Goal: Task Accomplishment & Management: Use online tool/utility

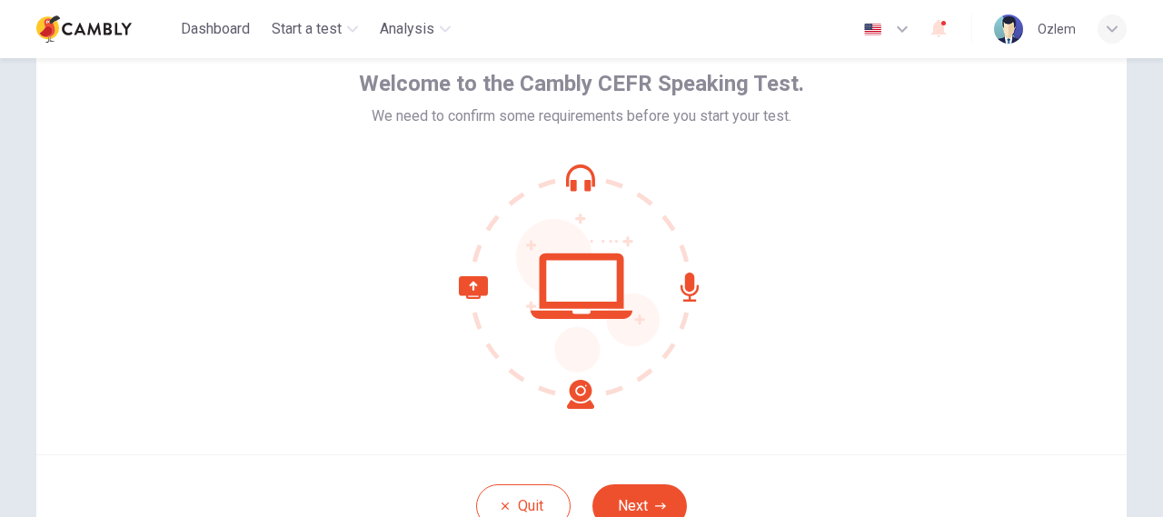
scroll to position [182, 0]
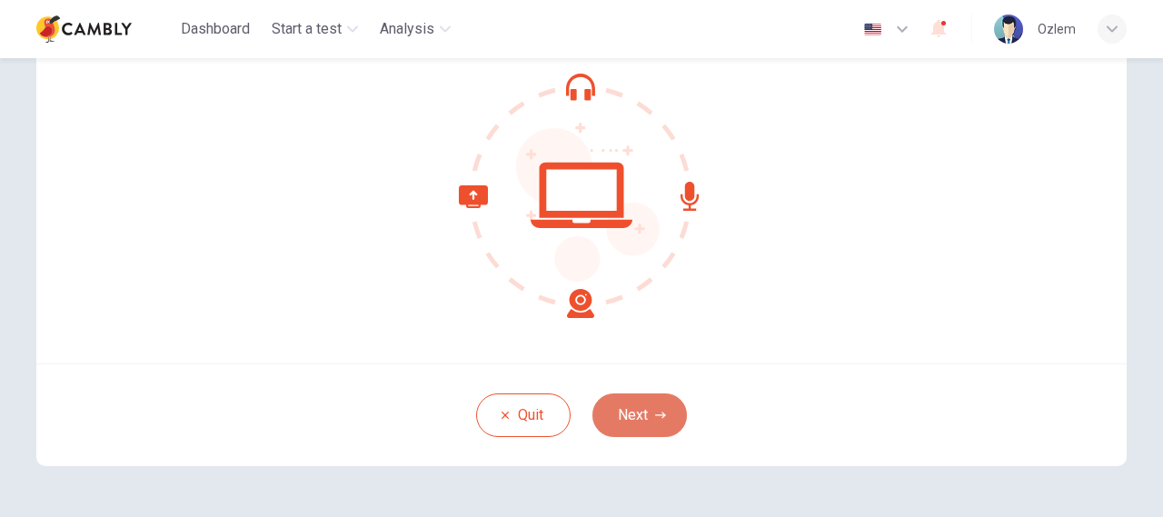
click at [633, 418] on button "Next" at bounding box center [640, 416] width 95 height 44
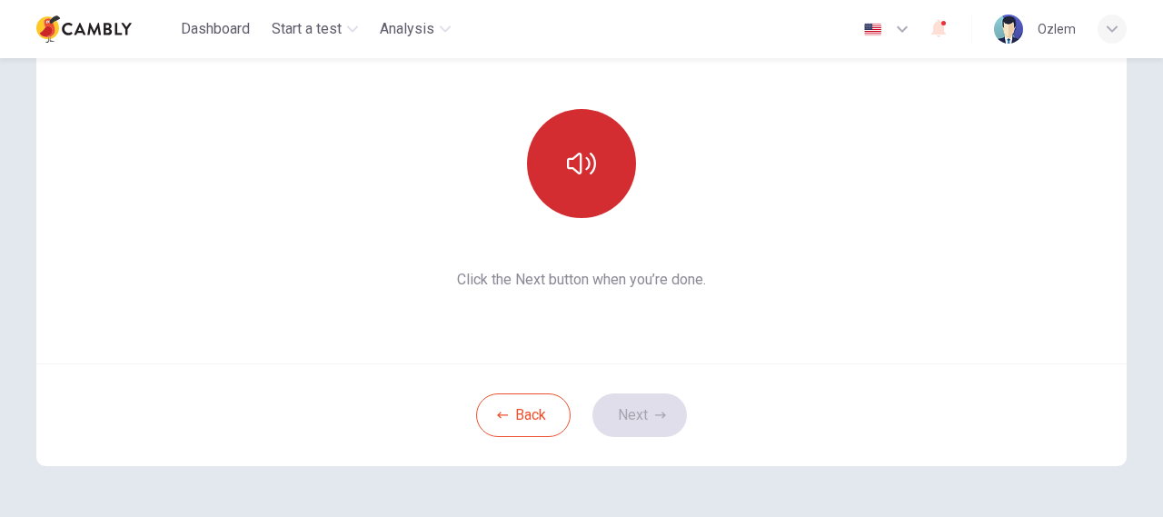
click at [567, 187] on button "button" at bounding box center [581, 163] width 109 height 109
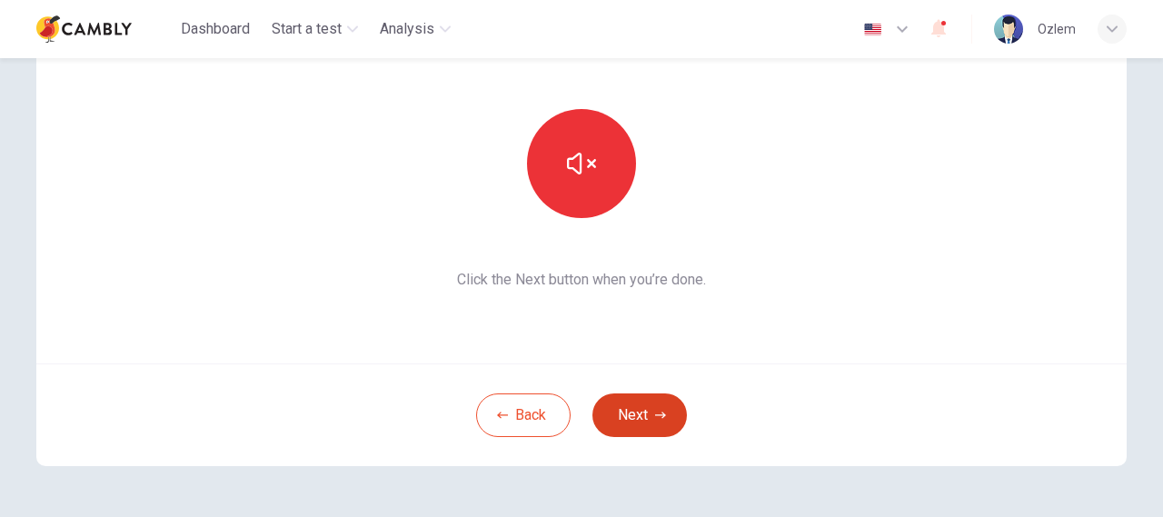
click at [645, 410] on button "Next" at bounding box center [640, 416] width 95 height 44
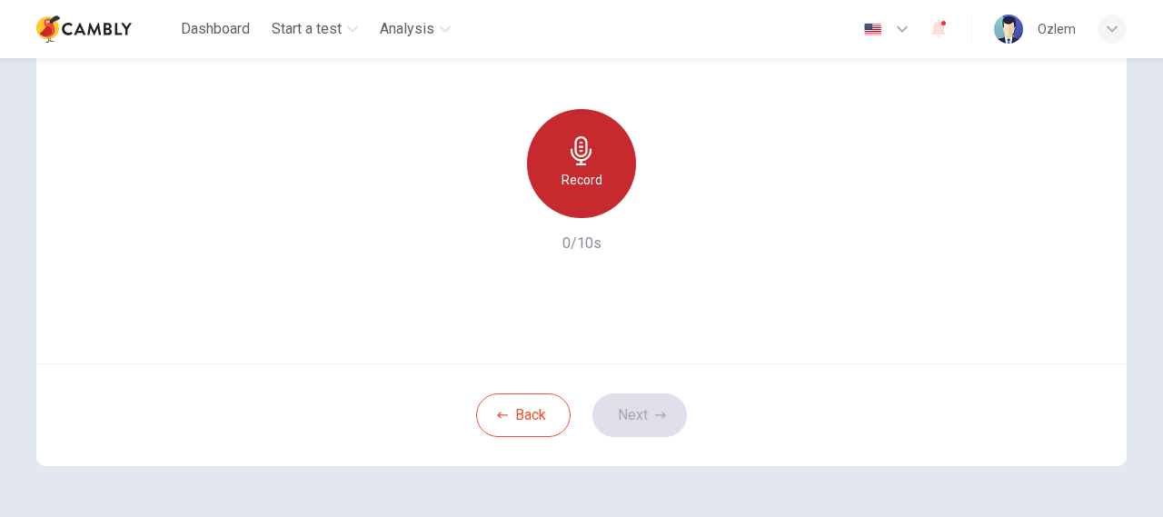
click at [564, 185] on h6 "Record" at bounding box center [582, 180] width 41 height 22
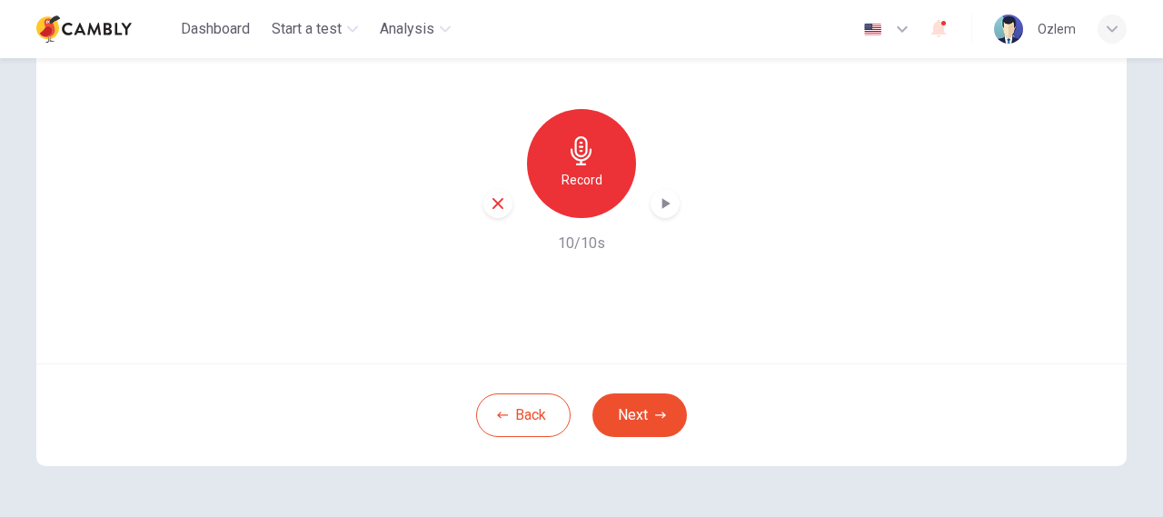
click at [673, 214] on div "Record" at bounding box center [581, 163] width 196 height 109
click at [668, 205] on icon "button" at bounding box center [665, 203] width 18 height 18
click at [652, 401] on button "Next" at bounding box center [640, 416] width 95 height 44
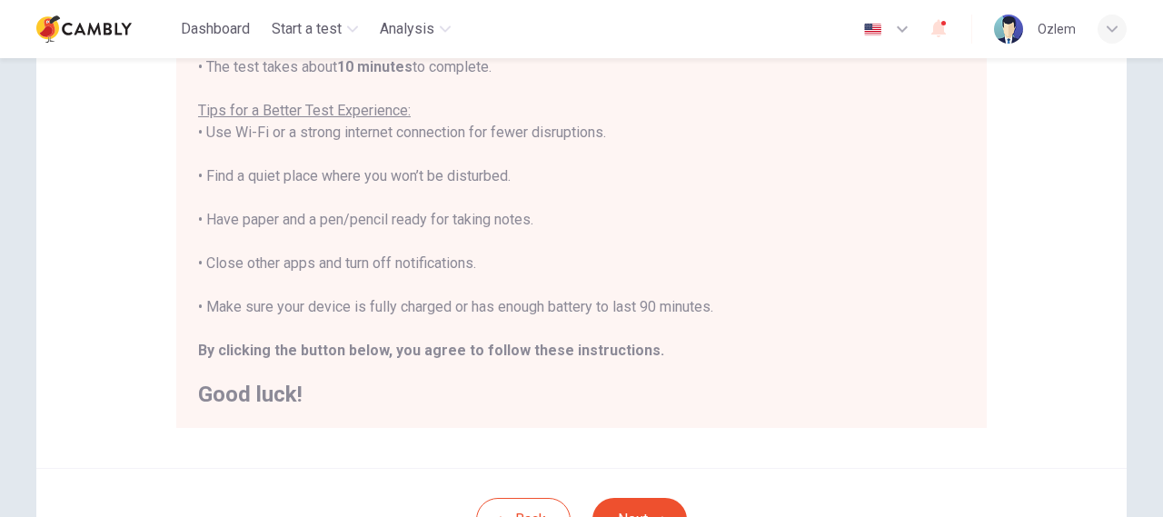
scroll to position [493, 0]
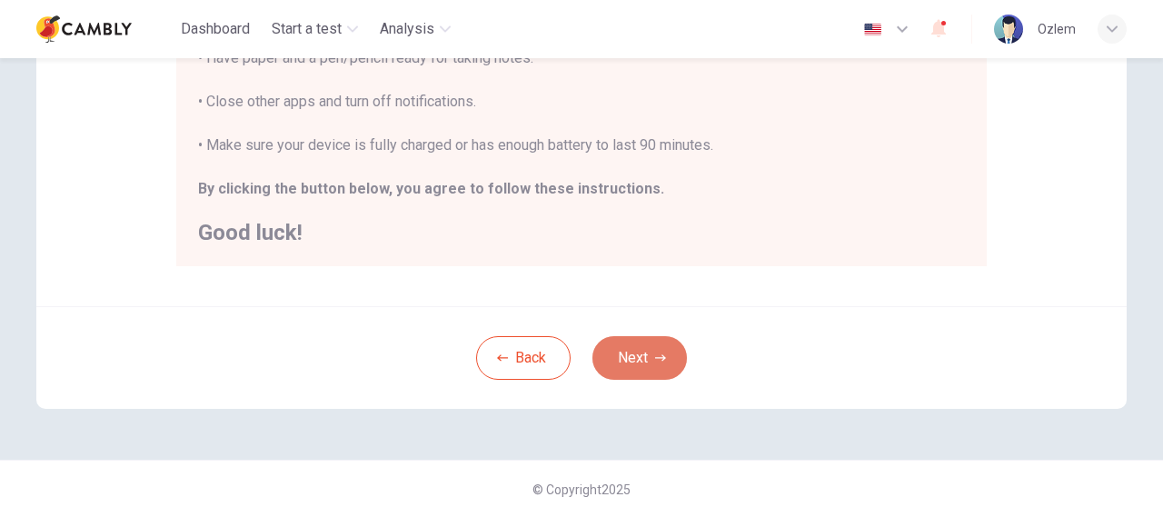
click at [655, 359] on icon "button" at bounding box center [660, 358] width 11 height 11
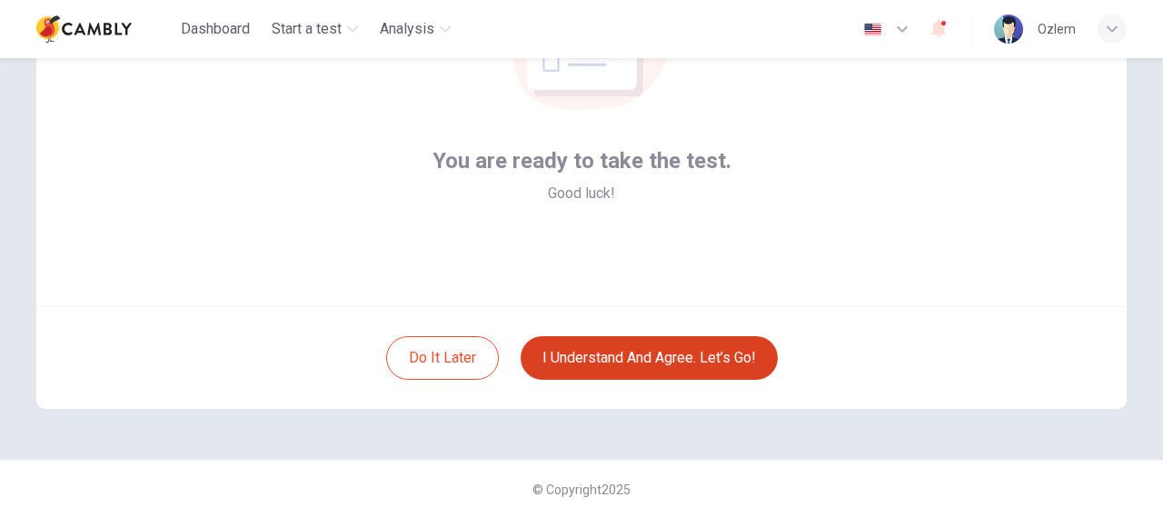
scroll to position [148, 0]
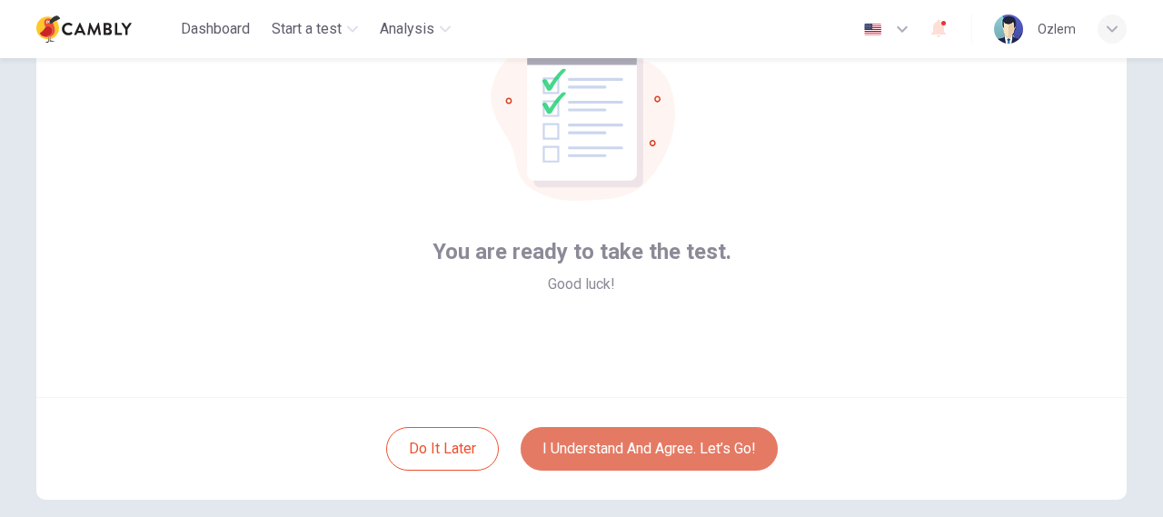
click at [637, 435] on button "I understand and agree. Let’s go!" at bounding box center [649, 449] width 257 height 44
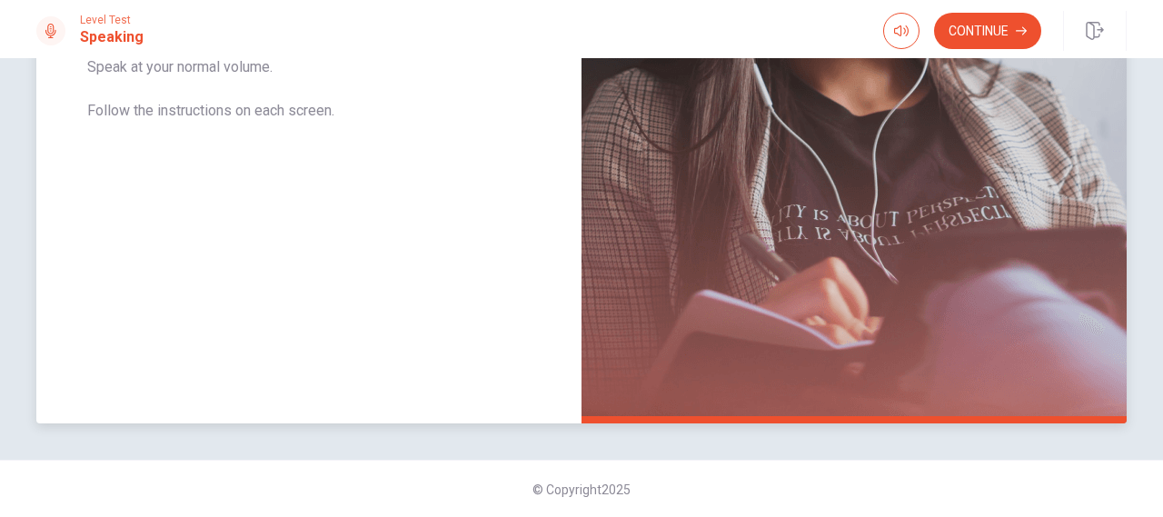
scroll to position [9, 0]
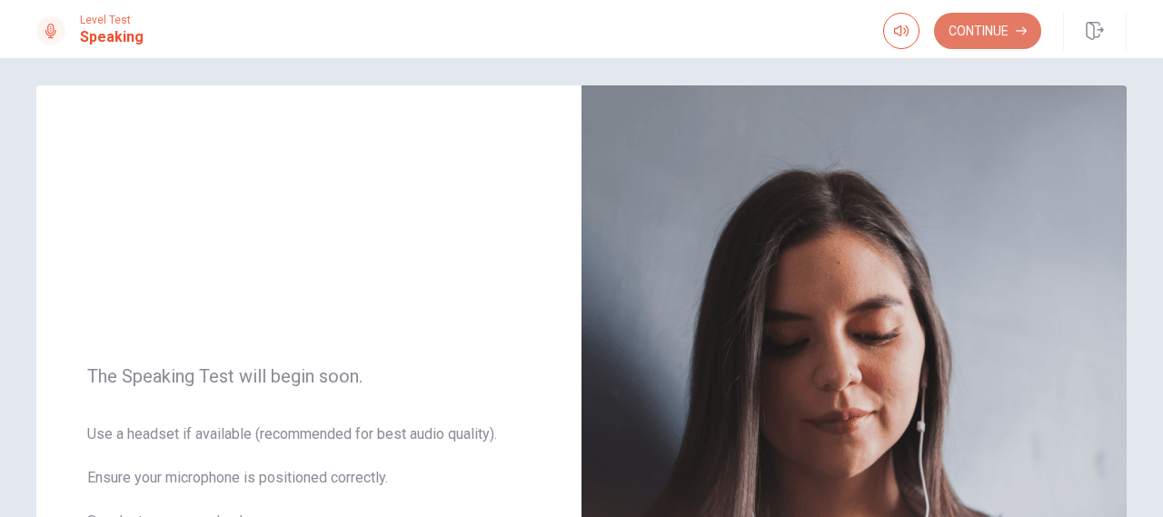
click at [977, 31] on button "Continue" at bounding box center [987, 31] width 107 height 36
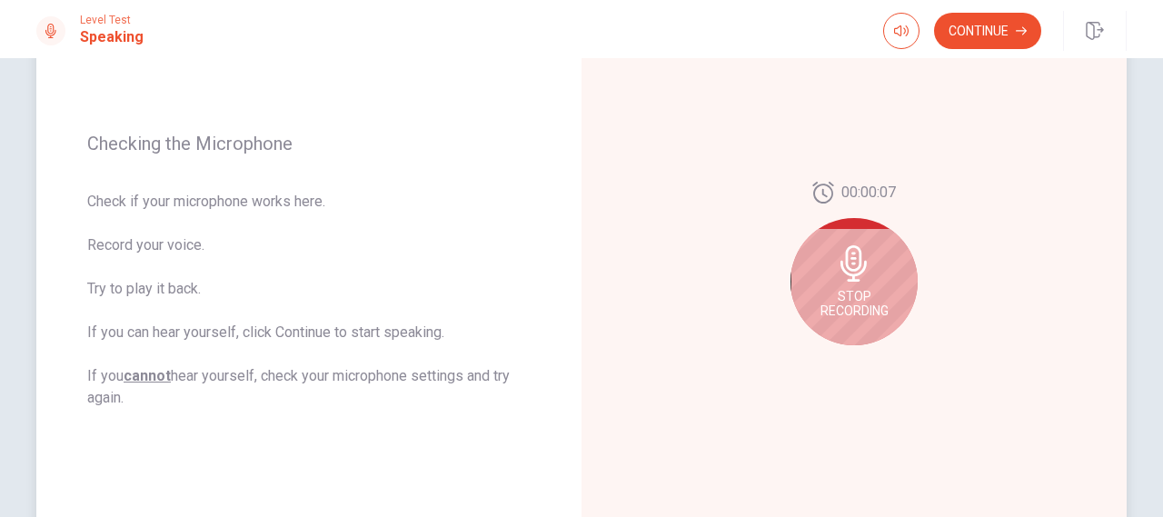
scroll to position [191, 0]
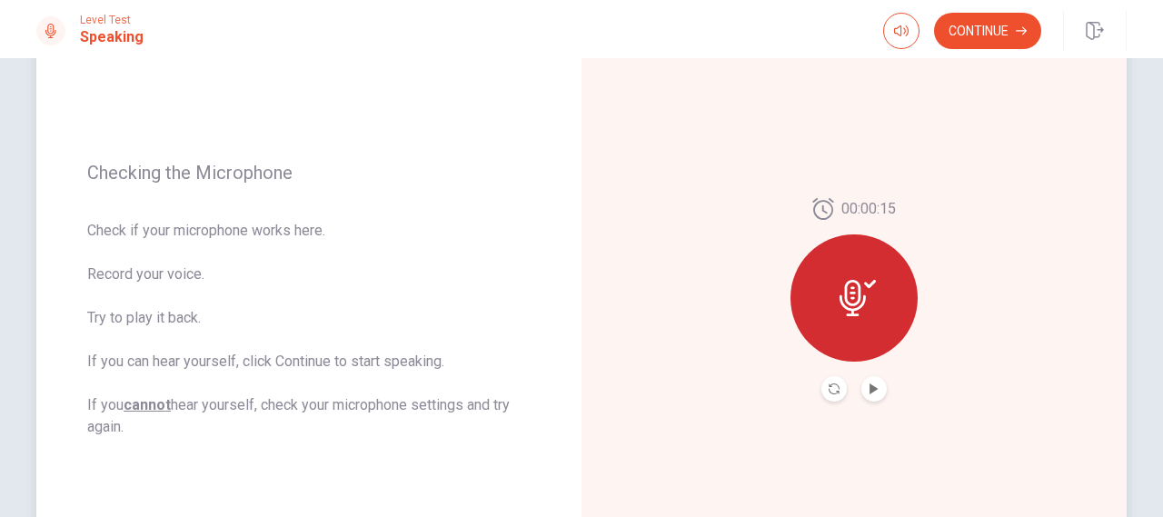
click at [875, 386] on button "Play Audio" at bounding box center [874, 388] width 25 height 25
click at [998, 23] on button "Continue" at bounding box center [987, 31] width 107 height 36
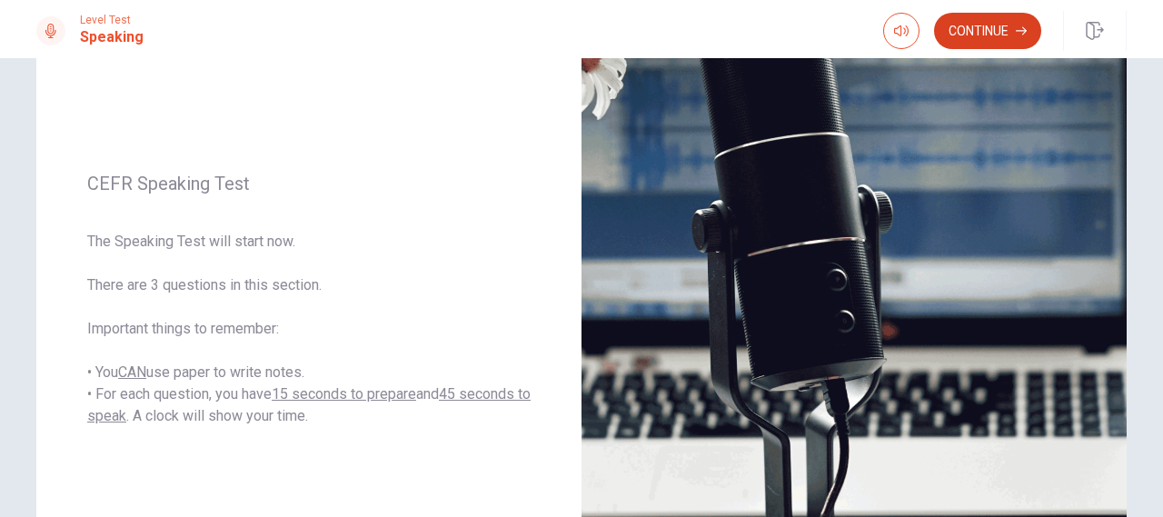
click at [980, 37] on button "Continue" at bounding box center [987, 31] width 107 height 36
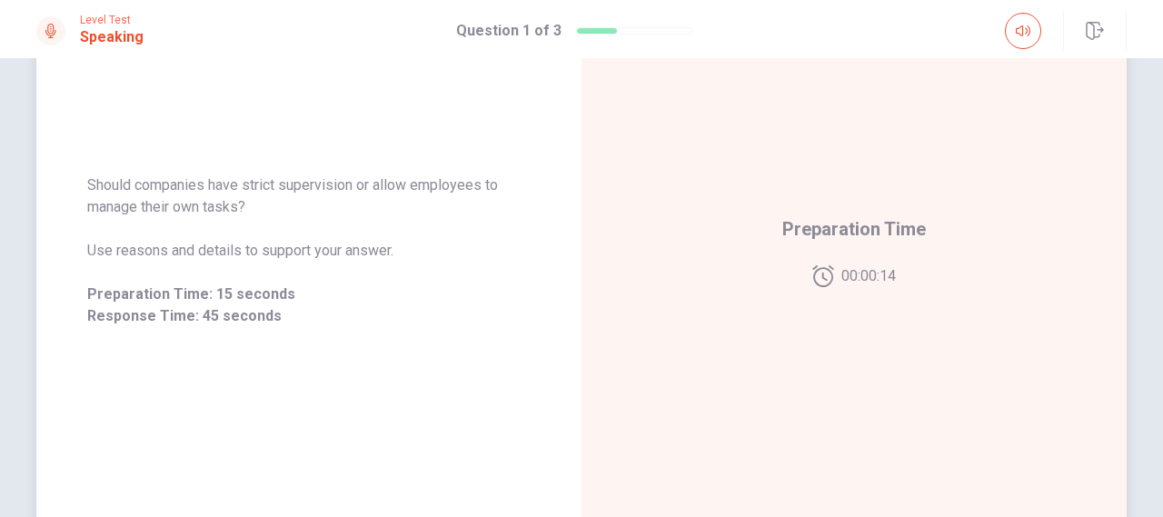
scroll to position [280, 0]
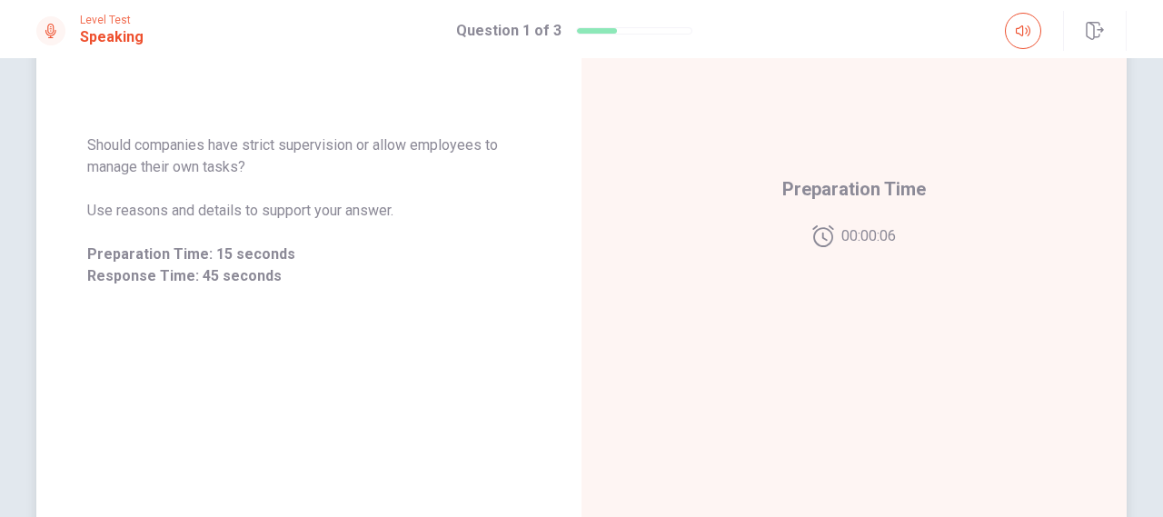
drag, startPoint x: 258, startPoint y: 166, endPoint x: 88, endPoint y: 145, distance: 171.2
click at [88, 146] on span "Should companies have strict supervision or allow employees to manage their own…" at bounding box center [309, 157] width 444 height 44
drag, startPoint x: 86, startPoint y: 144, endPoint x: 345, endPoint y: 150, distance: 259.1
click at [326, 153] on span "Should companies have strict supervision or allow employees to manage their own…" at bounding box center [309, 157] width 444 height 44
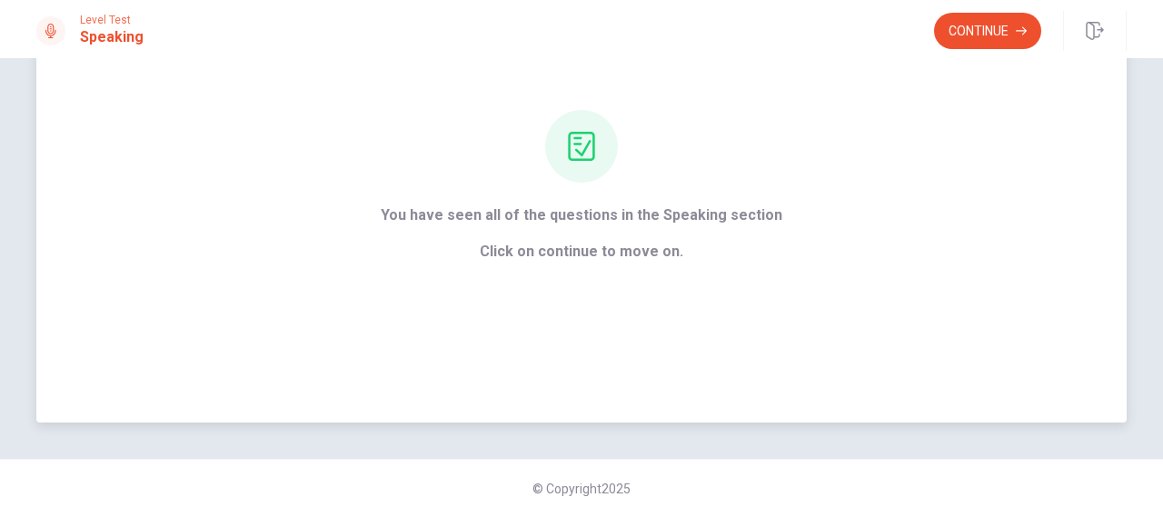
scroll to position [144, 0]
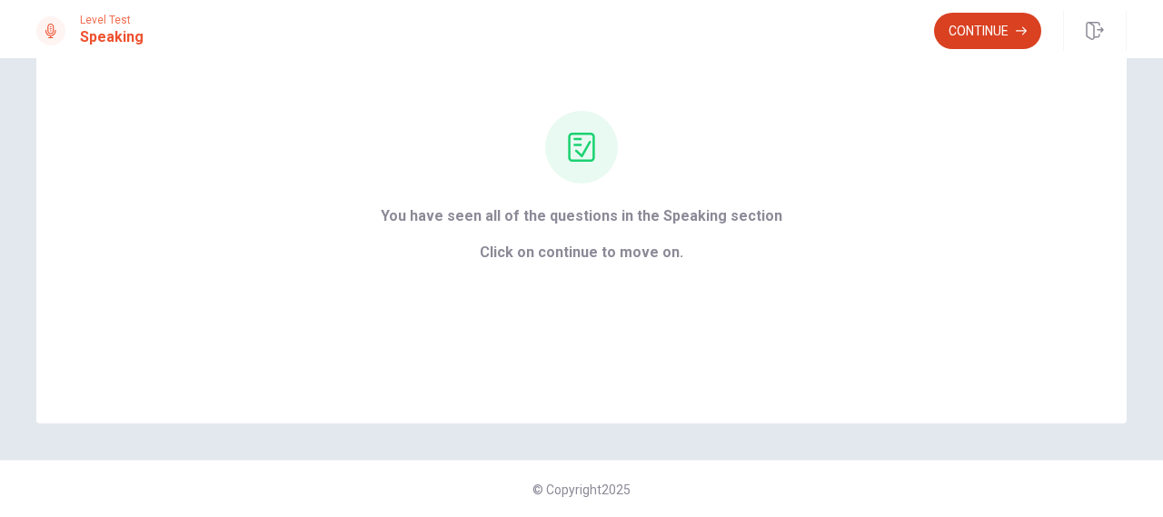
click at [984, 44] on button "Continue" at bounding box center [987, 31] width 107 height 36
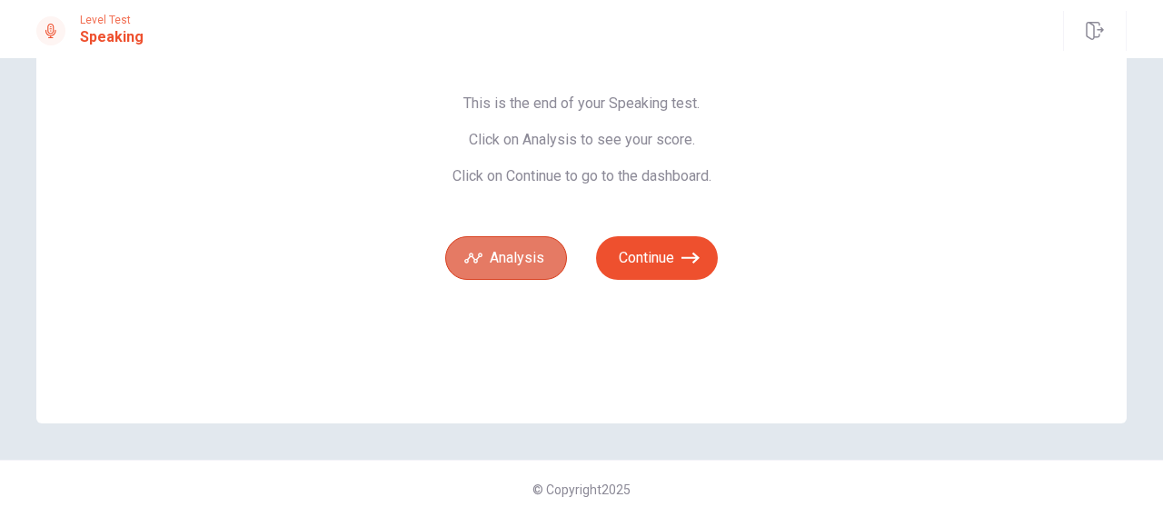
click at [489, 266] on button "Analysis" at bounding box center [506, 258] width 122 height 44
